Goal: Check status: Check status

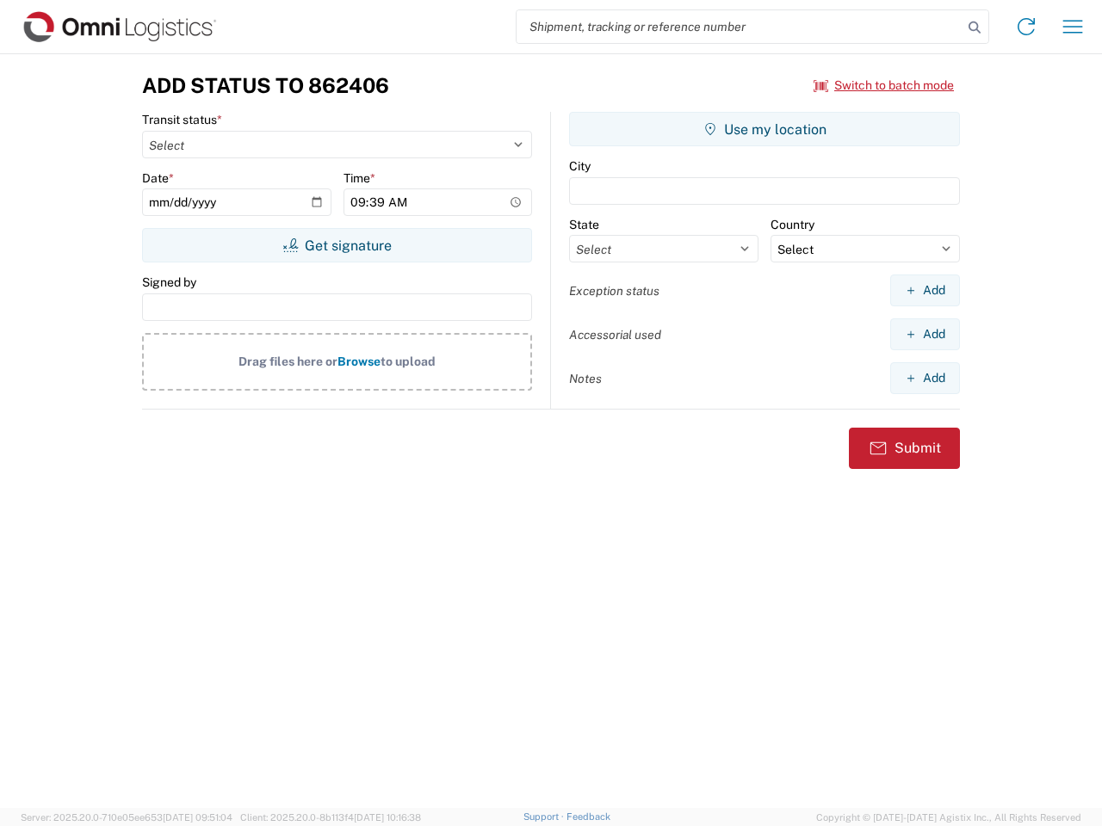
click at [739, 27] on input "search" at bounding box center [739, 26] width 446 height 33
click at [974, 28] on icon at bounding box center [974, 27] width 24 height 24
click at [1026, 27] on icon at bounding box center [1026, 27] width 28 height 28
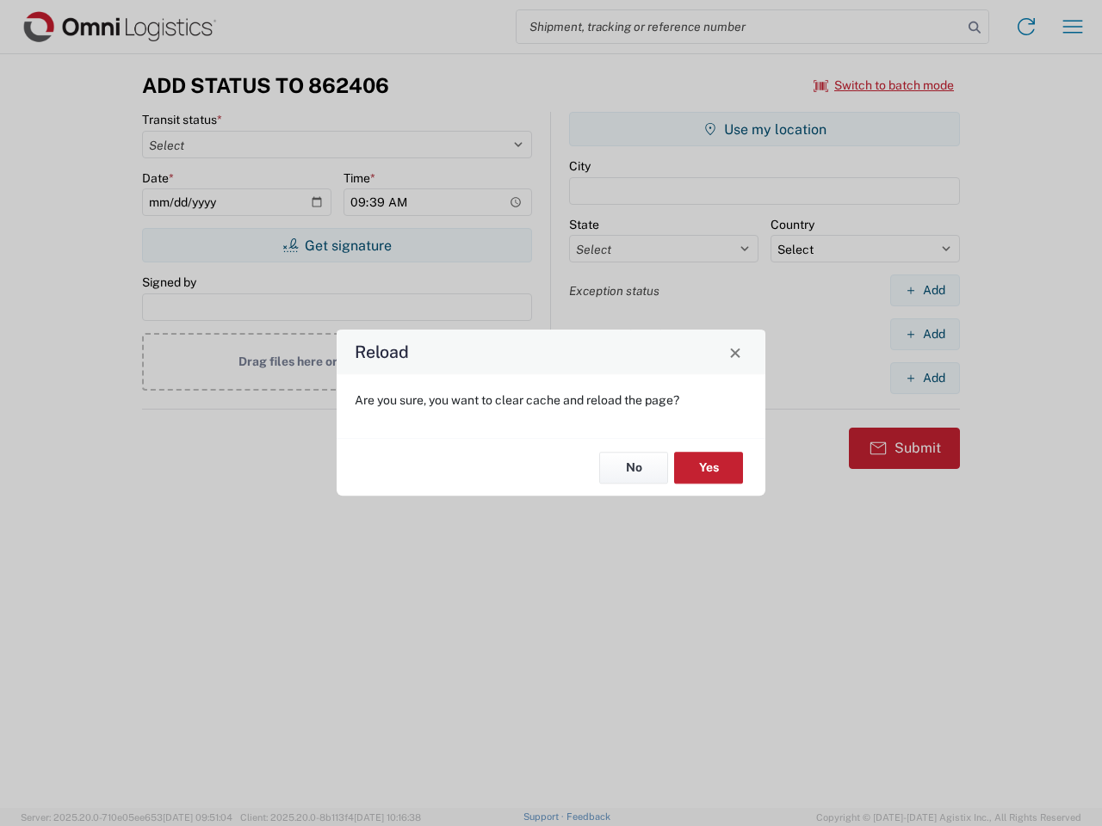
click at [1072, 27] on div "Reload Are you sure, you want to clear cache and reload the page? No Yes" at bounding box center [551, 413] width 1102 height 826
click at [884, 85] on div "Reload Are you sure, you want to clear cache and reload the page? No Yes" at bounding box center [551, 413] width 1102 height 826
click at [336, 245] on div "Reload Are you sure, you want to clear cache and reload the page? No Yes" at bounding box center [551, 413] width 1102 height 826
click at [764, 129] on div "Reload Are you sure, you want to clear cache and reload the page? No Yes" at bounding box center [551, 413] width 1102 height 826
click at [924, 290] on div "Reload Are you sure, you want to clear cache and reload the page? No Yes" at bounding box center [551, 413] width 1102 height 826
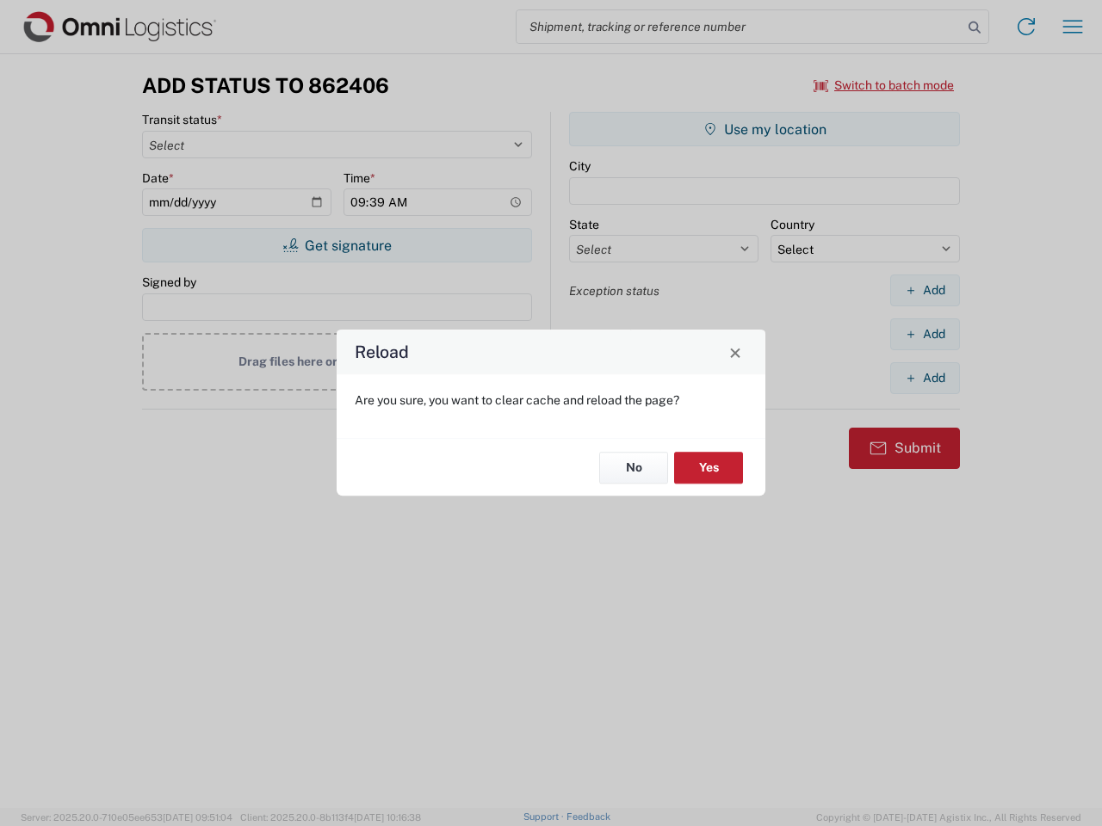
click at [924, 334] on div "Reload Are you sure, you want to clear cache and reload the page? No Yes" at bounding box center [551, 413] width 1102 height 826
click at [924, 378] on div "Reload Are you sure, you want to clear cache and reload the page? No Yes" at bounding box center [551, 413] width 1102 height 826
